Goal: Navigation & Orientation: Go to known website

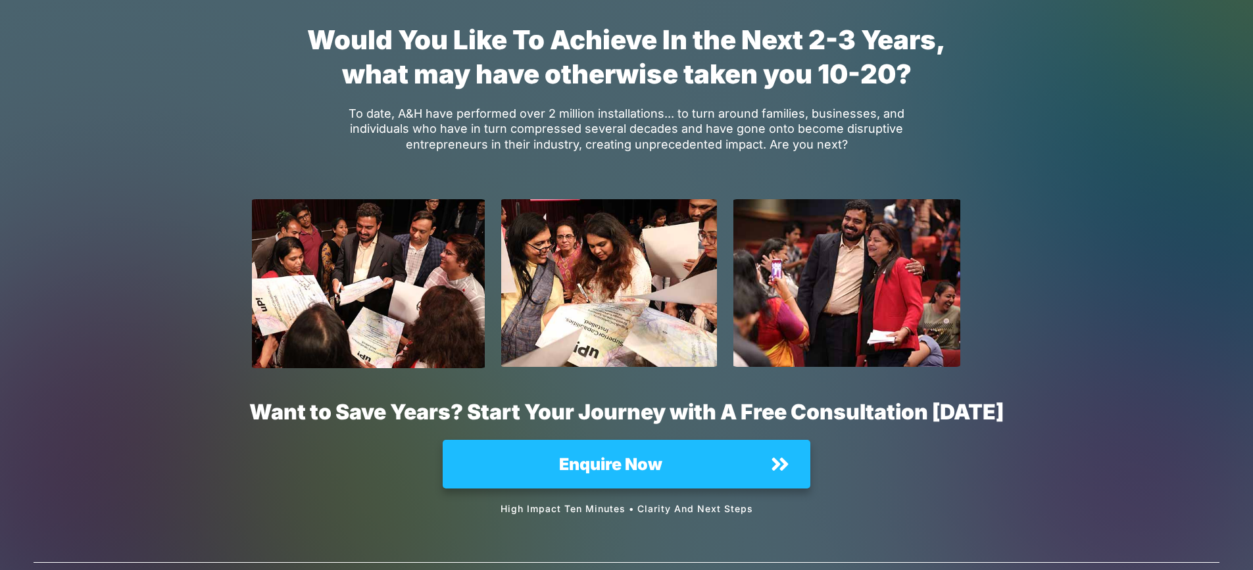
scroll to position [9525, 0]
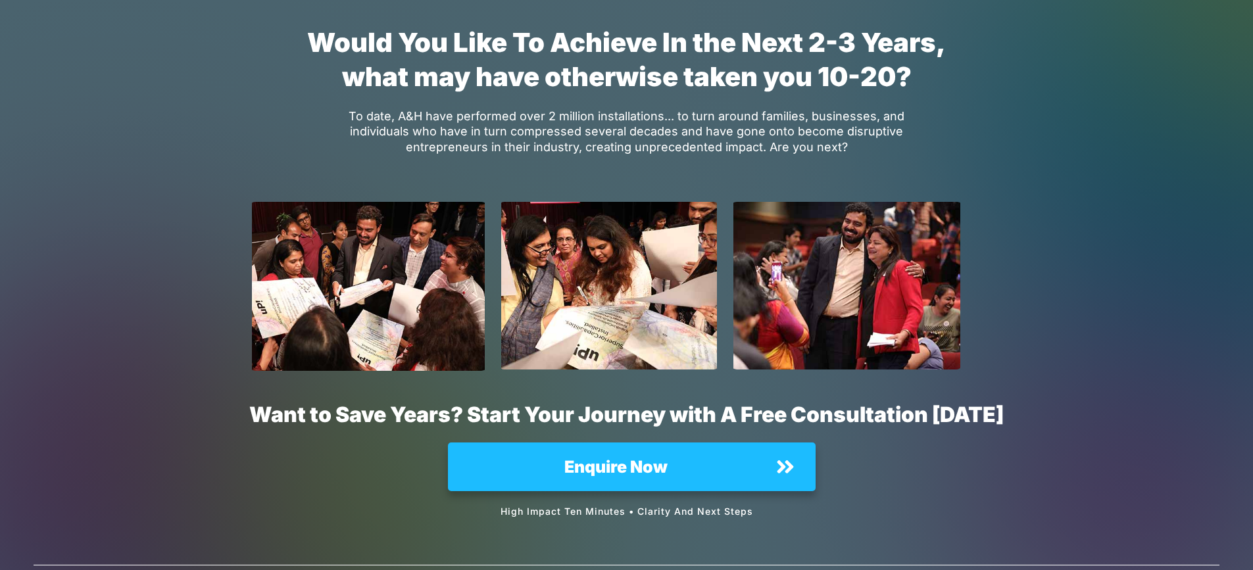
click at [633, 457] on strong "Enquire Now" at bounding box center [615, 467] width 103 height 20
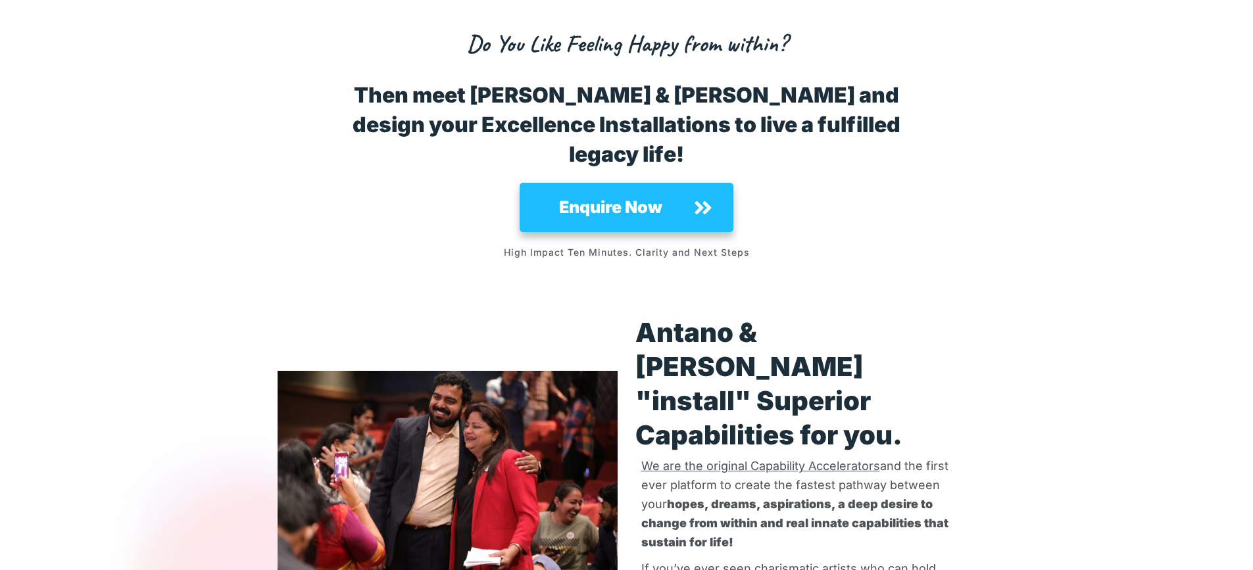
scroll to position [0, 0]
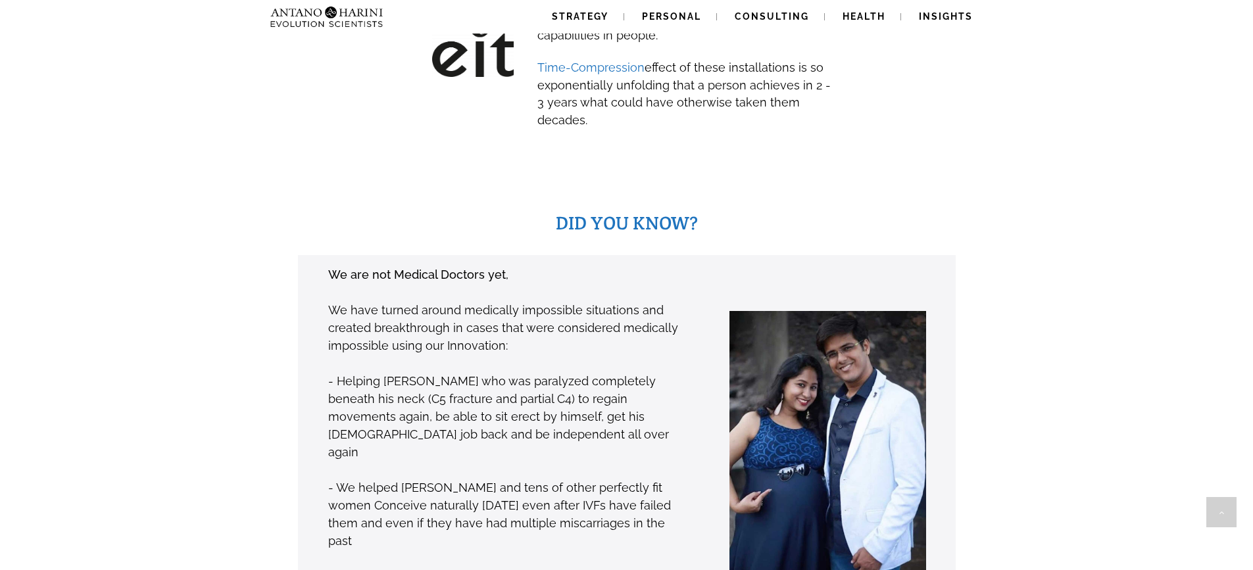
scroll to position [837, 0]
